Goal: Information Seeking & Learning: Learn about a topic

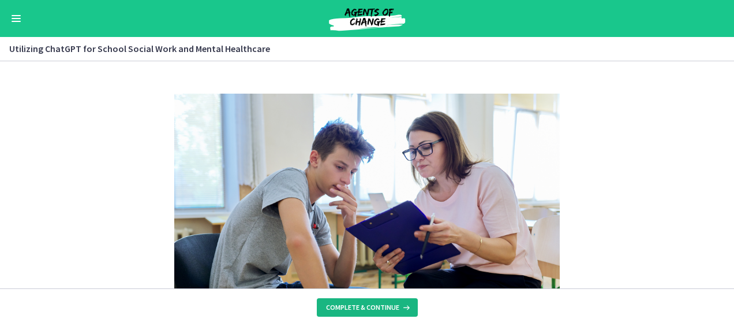
click at [356, 301] on button "Complete & continue" at bounding box center [367, 307] width 101 height 18
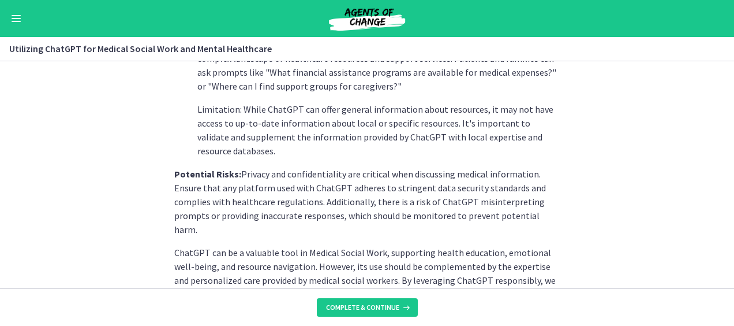
scroll to position [590, 0]
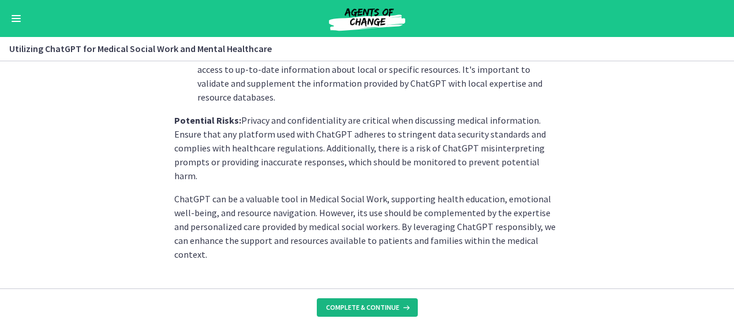
click at [369, 313] on button "Complete & continue" at bounding box center [367, 307] width 101 height 18
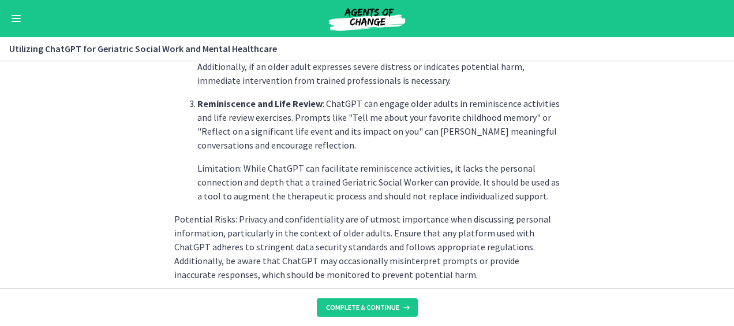
scroll to position [645, 0]
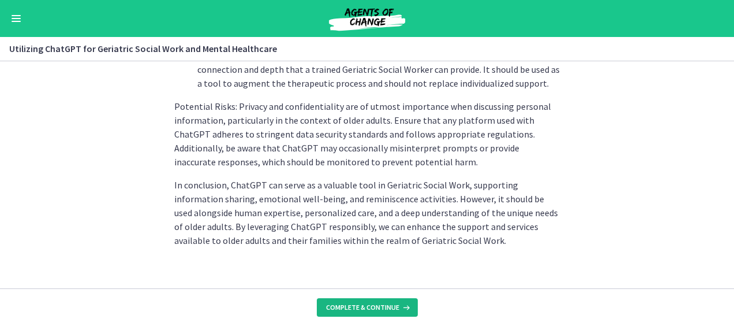
click at [378, 305] on span "Complete & continue" at bounding box center [362, 306] width 73 height 9
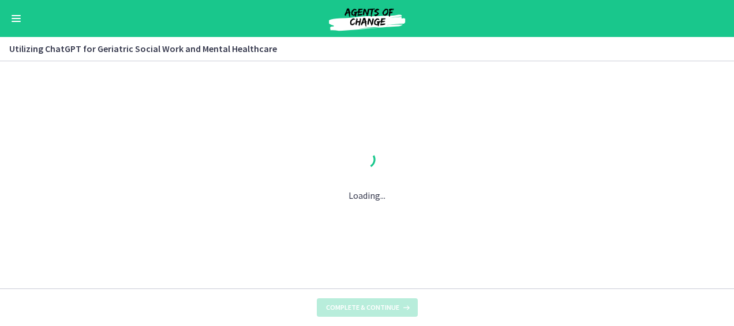
scroll to position [0, 0]
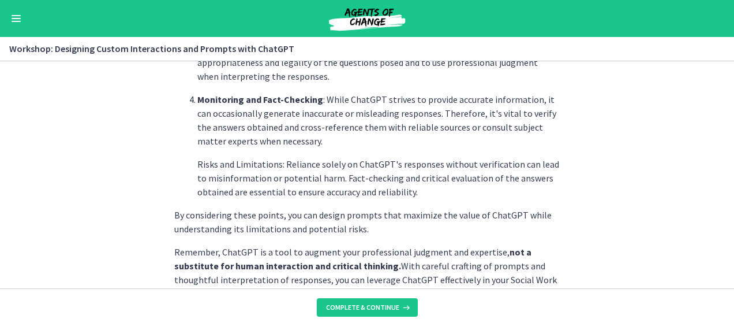
scroll to position [742, 0]
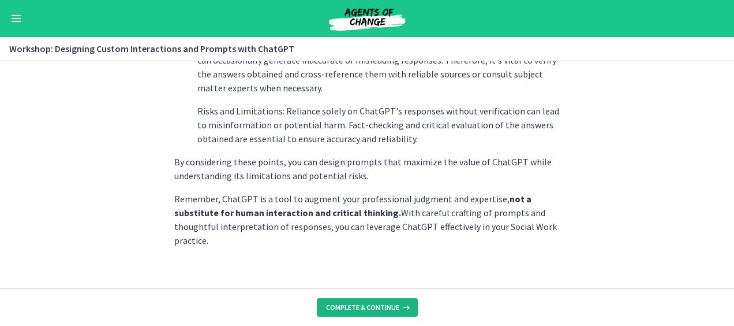
click at [375, 311] on span "Complete & continue" at bounding box center [362, 306] width 73 height 9
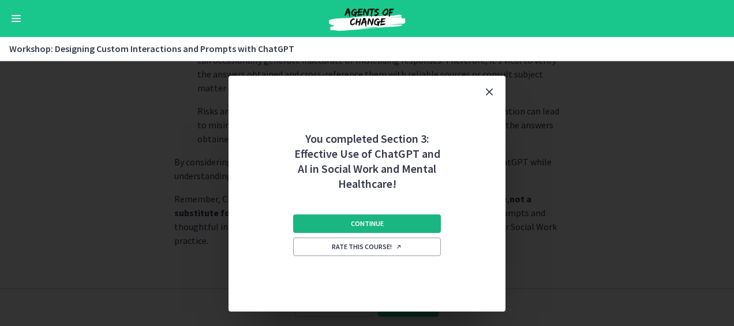
click at [367, 224] on span "Continue" at bounding box center [367, 223] width 33 height 9
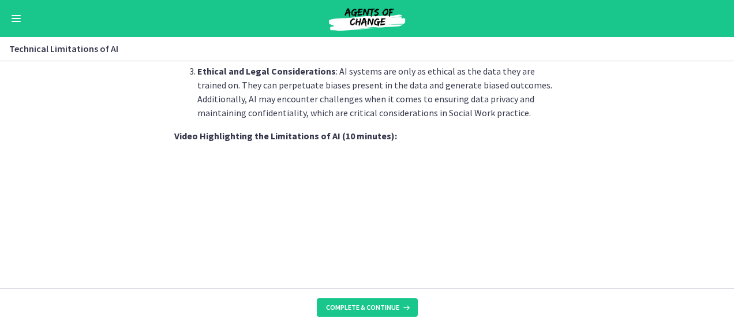
scroll to position [831, 0]
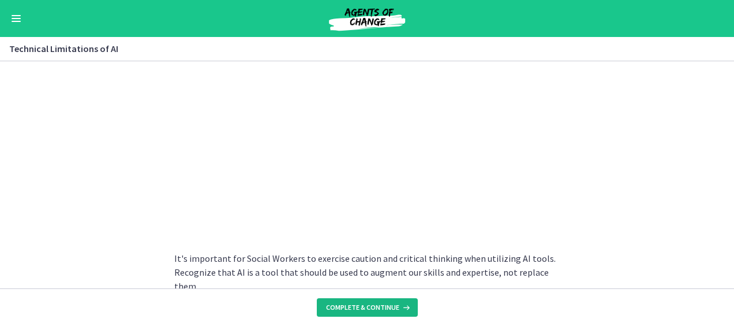
click at [357, 307] on span "Complete & continue" at bounding box center [362, 306] width 73 height 9
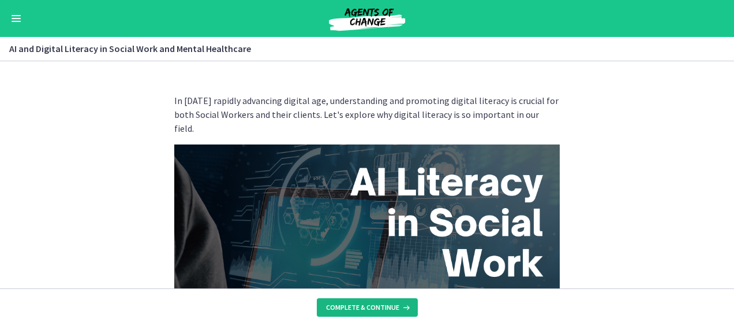
click at [357, 307] on span "Complete & continue" at bounding box center [362, 306] width 73 height 9
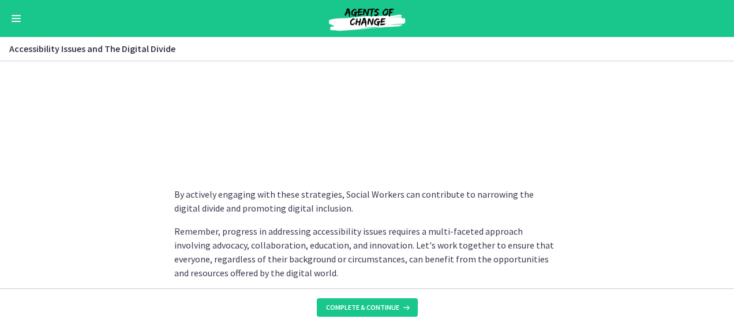
scroll to position [1058, 0]
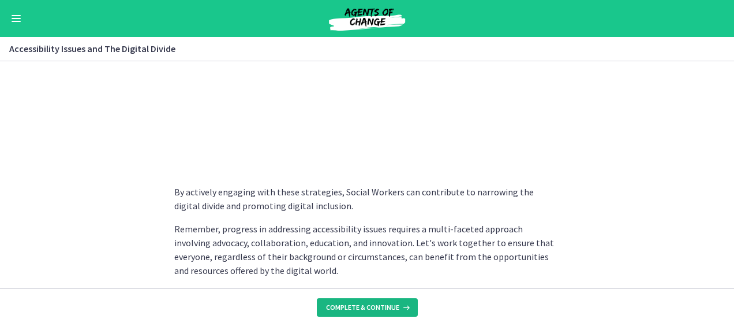
click at [356, 305] on span "Complete & continue" at bounding box center [362, 306] width 73 height 9
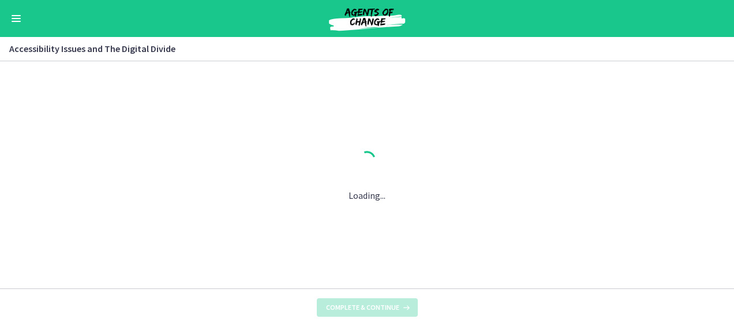
scroll to position [0, 0]
